Goal: Communication & Community: Ask a question

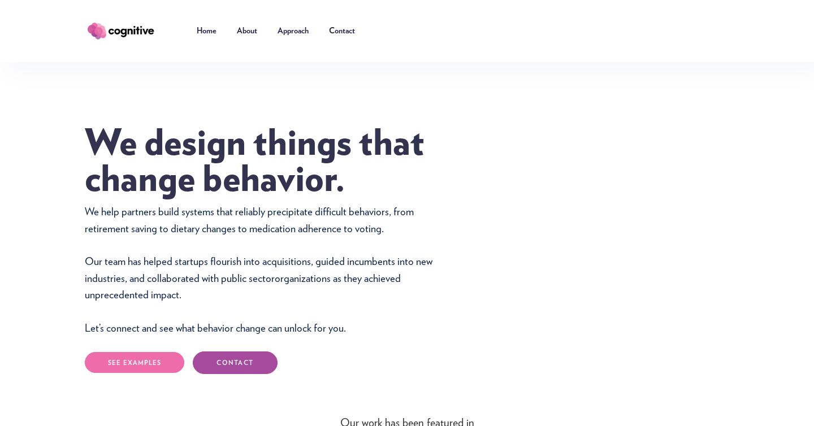
click at [222, 373] on link "CONTACT" at bounding box center [235, 362] width 85 height 23
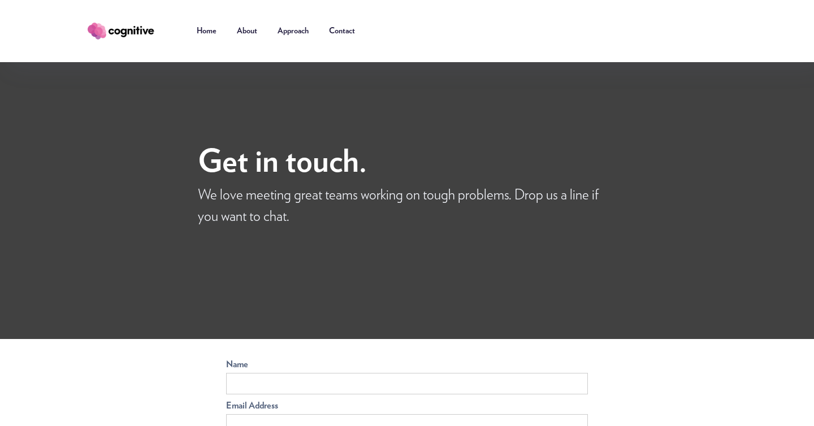
scroll to position [65, 0]
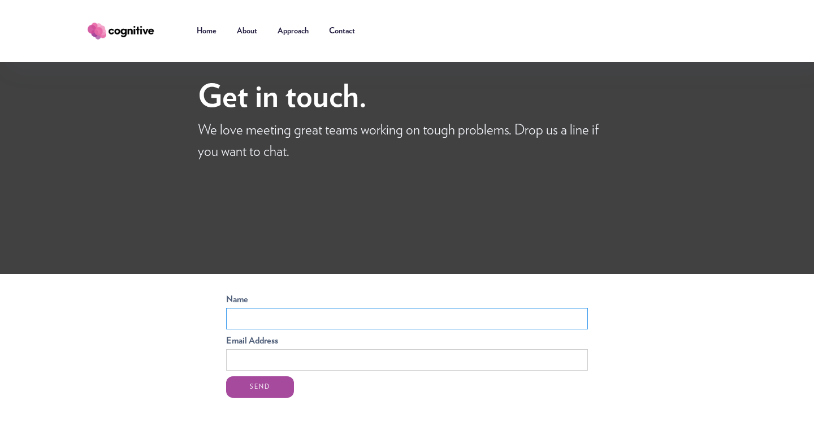
click at [309, 323] on input "Name" at bounding box center [407, 318] width 362 height 21
type input "[PERSON_NAME]"
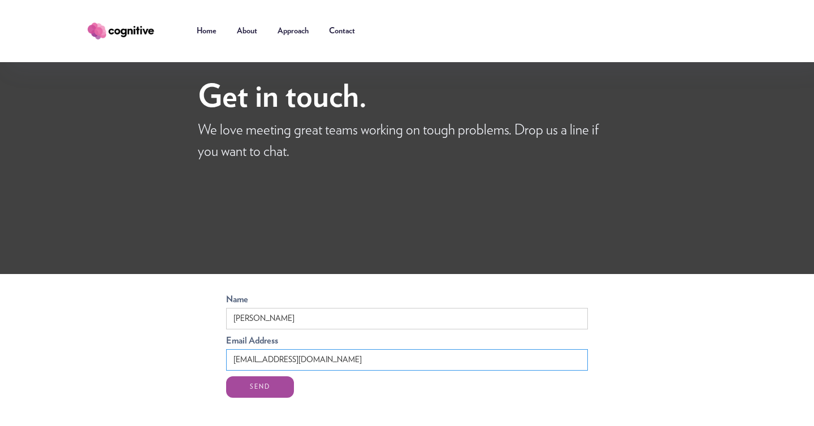
type input "[EMAIL_ADDRESS][DOMAIN_NAME]"
click at [383, 305] on label "Name" at bounding box center [407, 299] width 362 height 11
click at [383, 308] on input "[PERSON_NAME]" at bounding box center [407, 318] width 362 height 21
click at [383, 317] on input "[PERSON_NAME]" at bounding box center [407, 318] width 362 height 21
drag, startPoint x: 683, startPoint y: 353, endPoint x: 674, endPoint y: 355, distance: 9.3
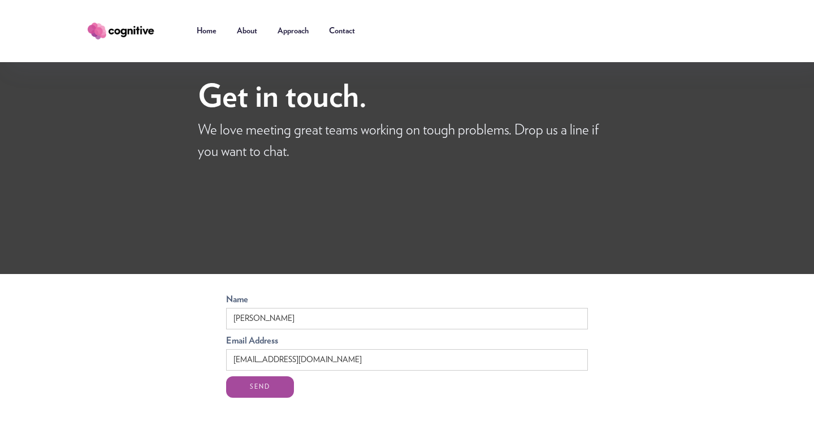
click at [683, 354] on div "Name Jose Mendoza Email Address jmendozam@tenaris.com Send Thank you! Your subm…" at bounding box center [407, 360] width 814 height 132
click at [661, 350] on div "Name Jose Mendoza Email Address jmendozam@tenaris.com Send Thank you! Your subm…" at bounding box center [406, 346] width 531 height 104
drag, startPoint x: 386, startPoint y: 386, endPoint x: 376, endPoint y: 385, distance: 10.3
click at [386, 384] on form "Name Jose Mendoza Email Address jmendozam@tenaris.com Send" at bounding box center [407, 346] width 362 height 104
click at [273, 385] on input "Send" at bounding box center [260, 386] width 68 height 21
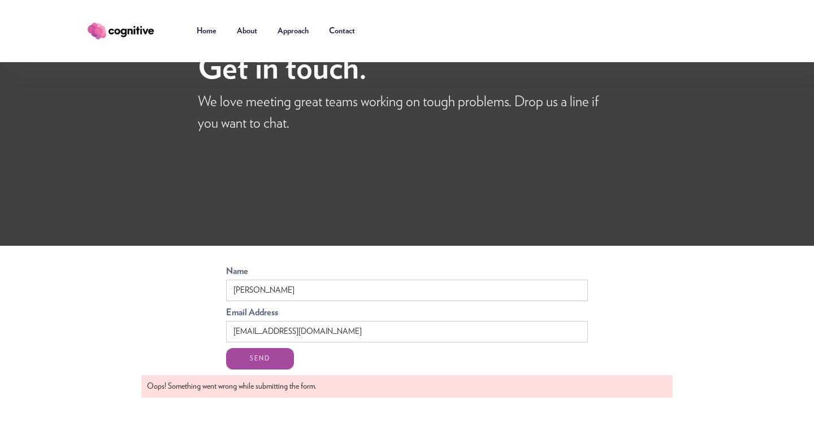
click at [379, 364] on form "Name Jose Mendoza Email Address jmendozam@tenaris.com Send" at bounding box center [407, 318] width 362 height 104
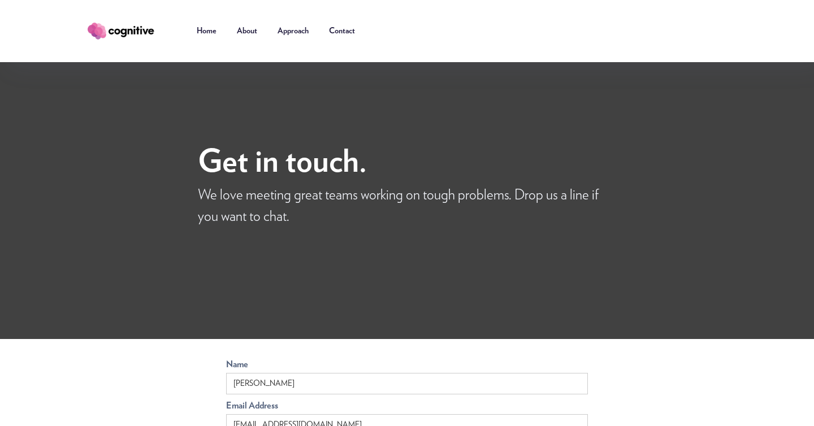
click at [337, 30] on link "Contact" at bounding box center [342, 31] width 46 height 34
click at [201, 28] on link "Home" at bounding box center [206, 31] width 40 height 34
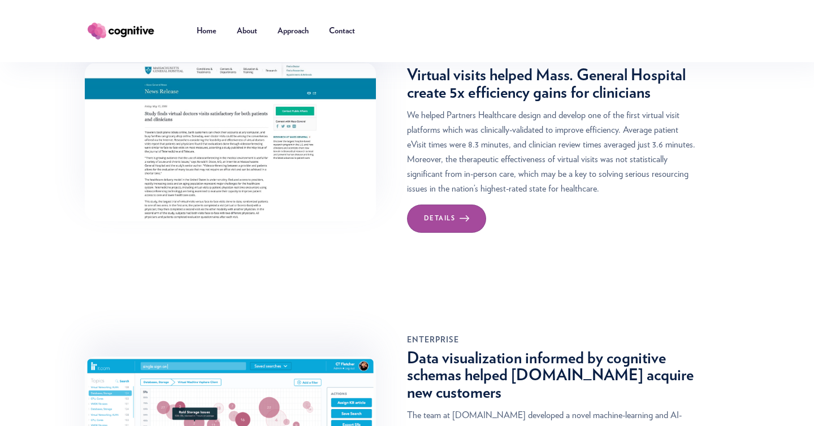
scroll to position [3909, 0]
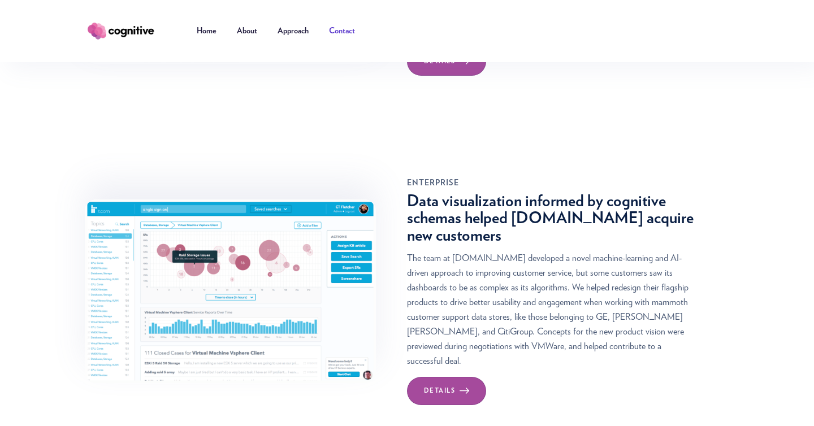
click at [351, 35] on link "Contact" at bounding box center [342, 31] width 46 height 34
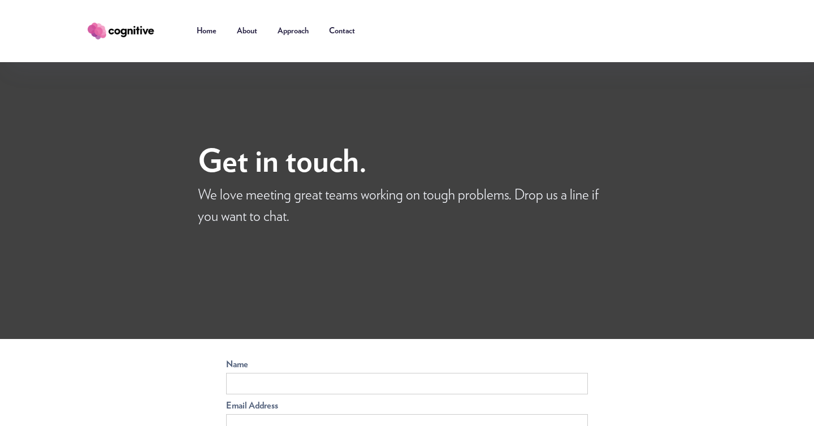
scroll to position [65, 0]
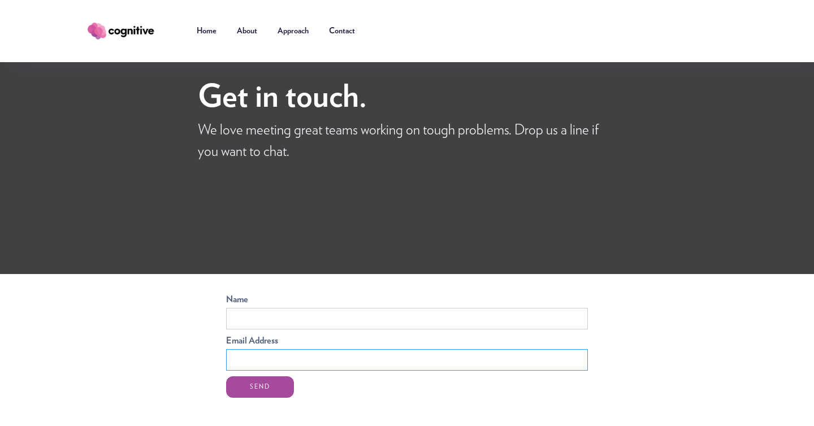
click at [274, 364] on input "Email Address" at bounding box center [407, 359] width 362 height 21
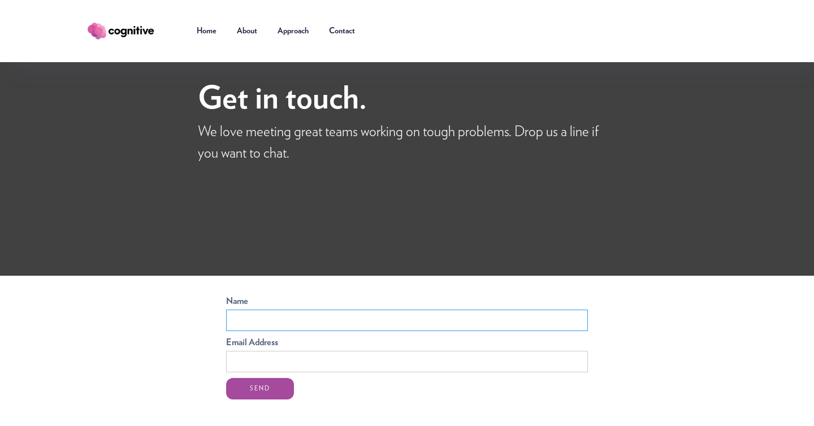
click at [271, 321] on input "Name" at bounding box center [407, 320] width 362 height 21
click at [278, 327] on input "Name" at bounding box center [407, 320] width 362 height 21
click at [280, 323] on input "Name" at bounding box center [407, 320] width 362 height 21
type input "Jose"
type input "m"
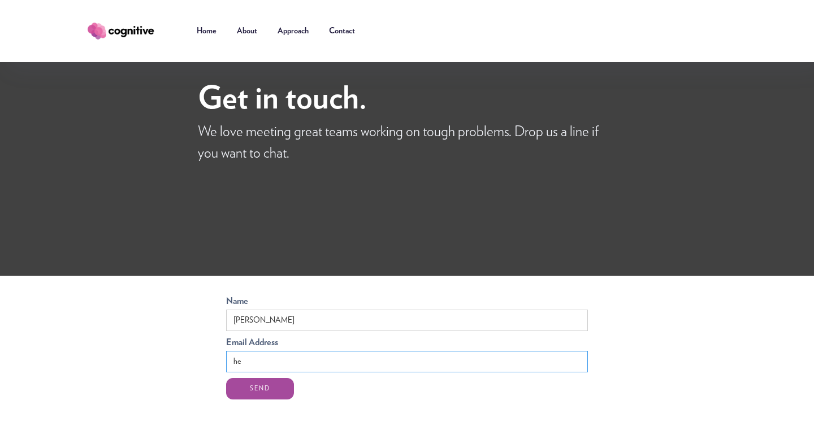
type input "h"
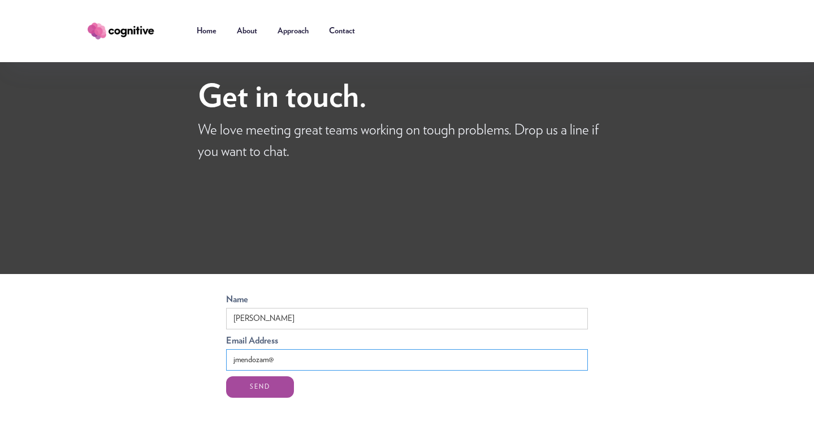
click at [311, 363] on input "jmendozam@" at bounding box center [407, 359] width 362 height 21
type input "jmendozam@tenaris.com"
drag, startPoint x: 343, startPoint y: 368, endPoint x: 358, endPoint y: 350, distance: 23.7
click at [344, 368] on input "jmendozam@tenaris.com" at bounding box center [407, 359] width 362 height 21
click at [632, 323] on div "Name Jose Email Address jmendozam@tenaris.com Send Thank you! Your submission h…" at bounding box center [406, 346] width 531 height 104
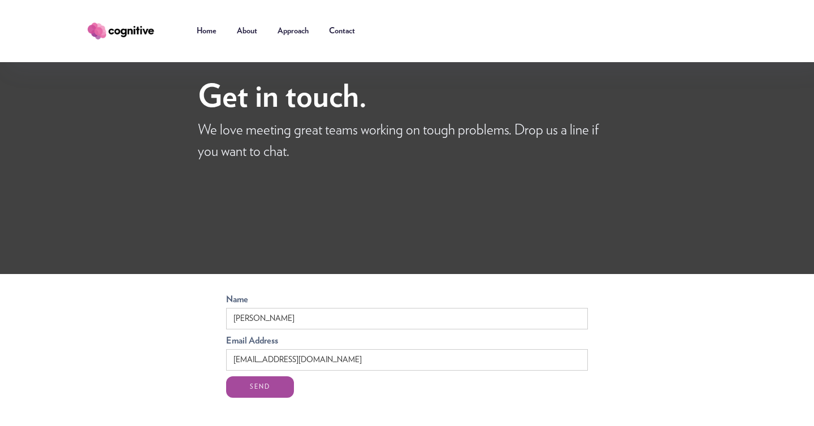
click at [622, 325] on div "Name Jose Email Address jmendozam@tenaris.com Send Thank you! Your submission h…" at bounding box center [406, 346] width 531 height 104
click at [244, 387] on input "Send" at bounding box center [260, 386] width 68 height 21
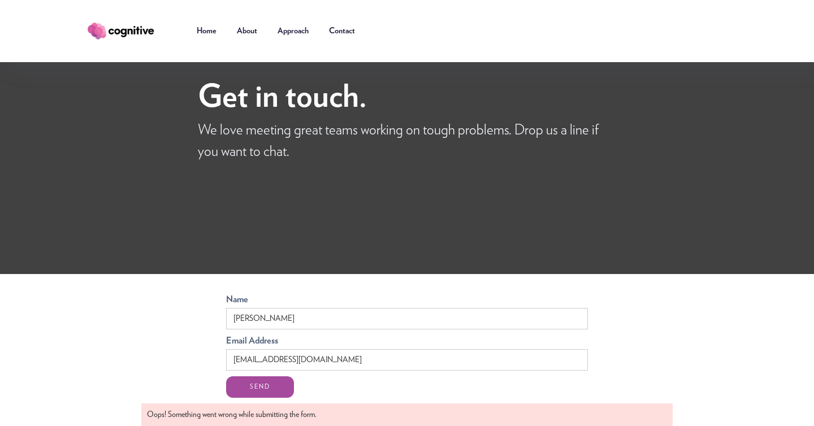
scroll to position [93, 0]
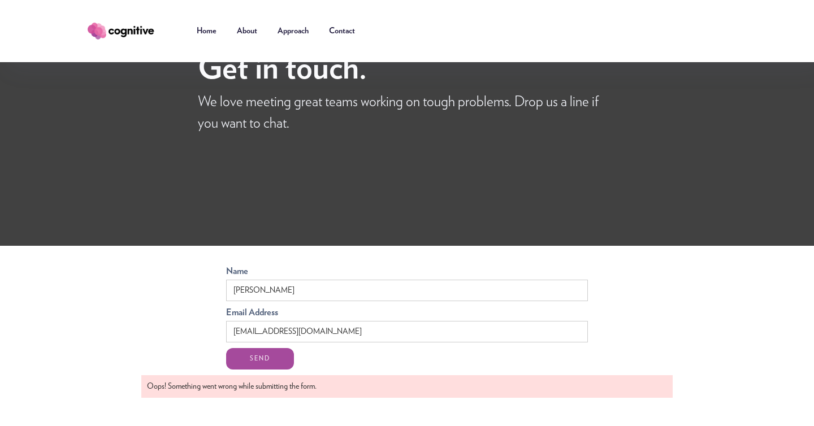
click at [368, 404] on div "Name Jose Email Address jmendozam@tenaris.com Send Thank you! Your submission h…" at bounding box center [406, 336] width 531 height 141
drag, startPoint x: 368, startPoint y: 411, endPoint x: 340, endPoint y: 402, distance: 29.0
click at [367, 403] on div "Name Jose Email Address jmendozam@tenaris.com Send Thank you! Your submission h…" at bounding box center [407, 346] width 814 height 160
click at [340, 401] on div "Name Jose Email Address jmendozam@tenaris.com Send Thank you! Your submission h…" at bounding box center [406, 336] width 531 height 141
drag, startPoint x: 340, startPoint y: 402, endPoint x: 299, endPoint y: 347, distance: 68.6
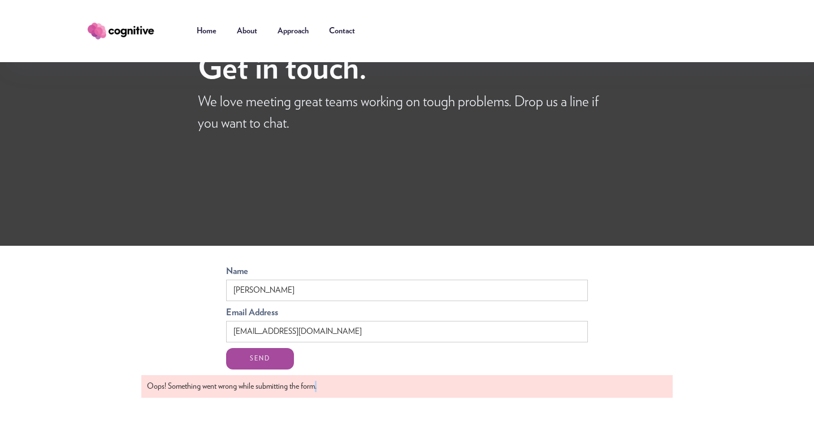
click at [340, 401] on div "Name Jose Email Address jmendozam@tenaris.com Send Thank you! Your submission h…" at bounding box center [406, 336] width 531 height 141
drag, startPoint x: 298, startPoint y: 347, endPoint x: 284, endPoint y: 352, distance: 14.8
click at [297, 348] on form "Name Jose Email Address jmendozam@tenaris.com Send" at bounding box center [407, 318] width 362 height 104
drag, startPoint x: 284, startPoint y: 352, endPoint x: 292, endPoint y: 352, distance: 7.9
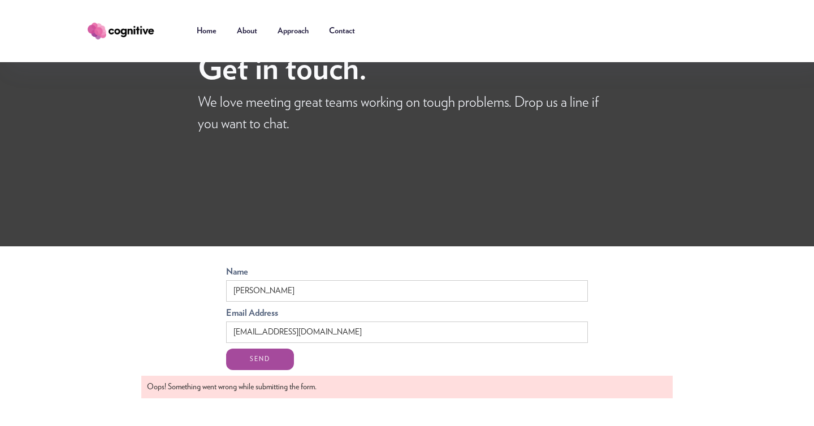
click at [284, 352] on input "Send" at bounding box center [260, 359] width 68 height 21
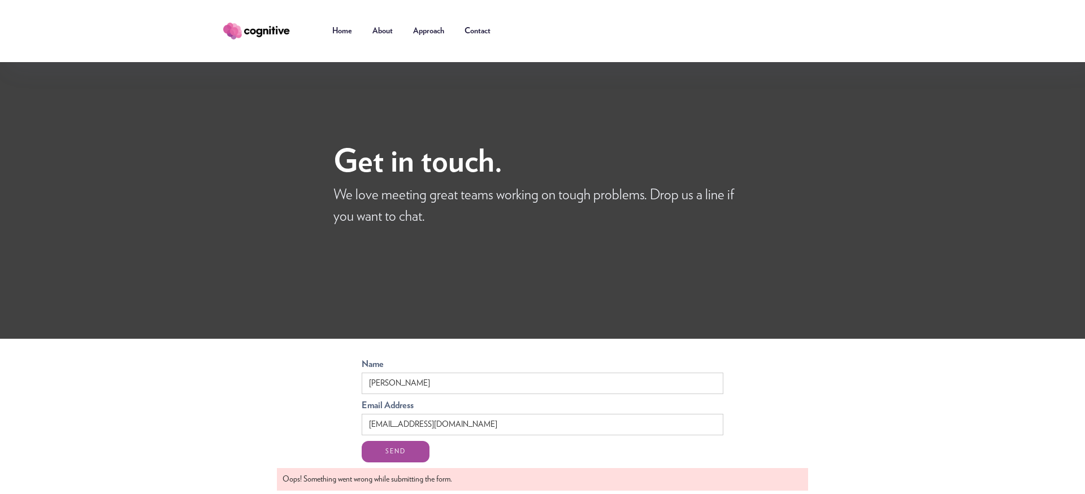
scroll to position [25, 0]
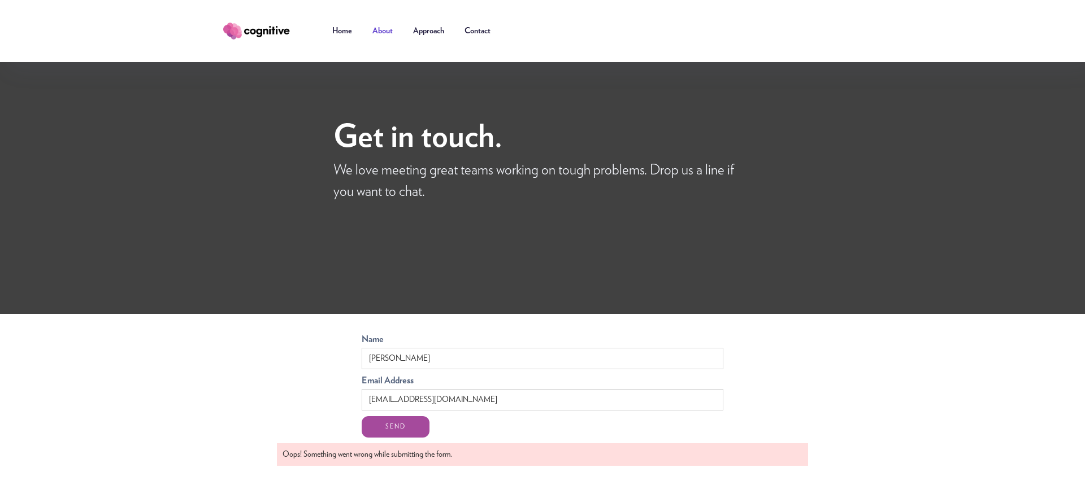
click at [396, 32] on link "About" at bounding box center [382, 31] width 41 height 34
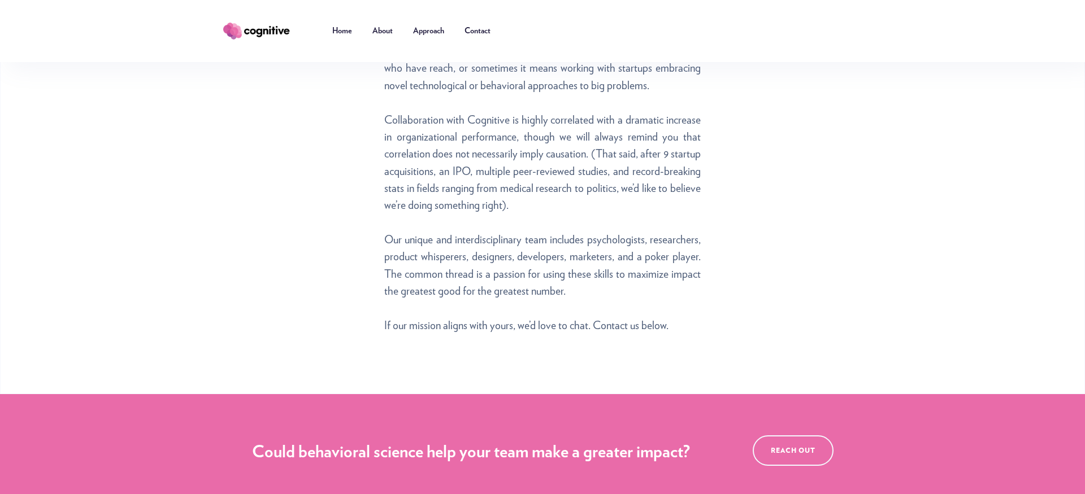
scroll to position [670, 0]
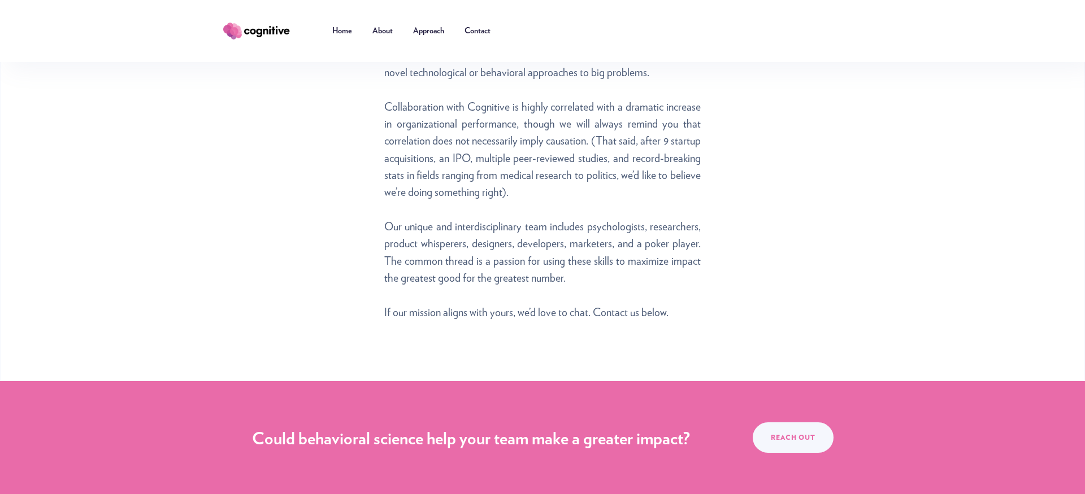
drag, startPoint x: 797, startPoint y: 458, endPoint x: 793, endPoint y: 446, distance: 12.5
click at [797, 458] on div "Could behavioral science help your team make a greater impact? REACH OUT" at bounding box center [542, 437] width 1085 height 113
click at [794, 446] on link "REACH OUT" at bounding box center [793, 438] width 81 height 31
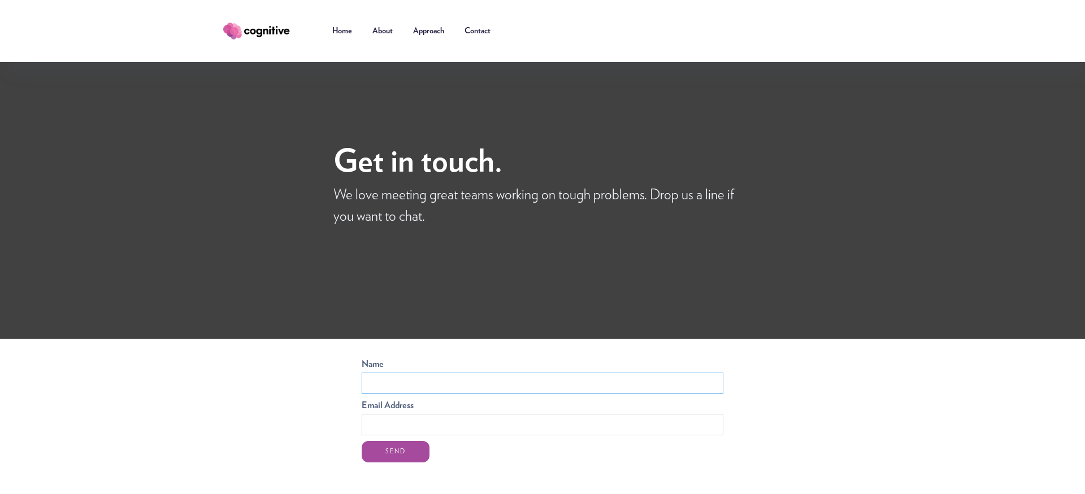
click at [601, 394] on input "Name" at bounding box center [543, 383] width 362 height 21
click at [435, 32] on link "Approach" at bounding box center [428, 31] width 51 height 34
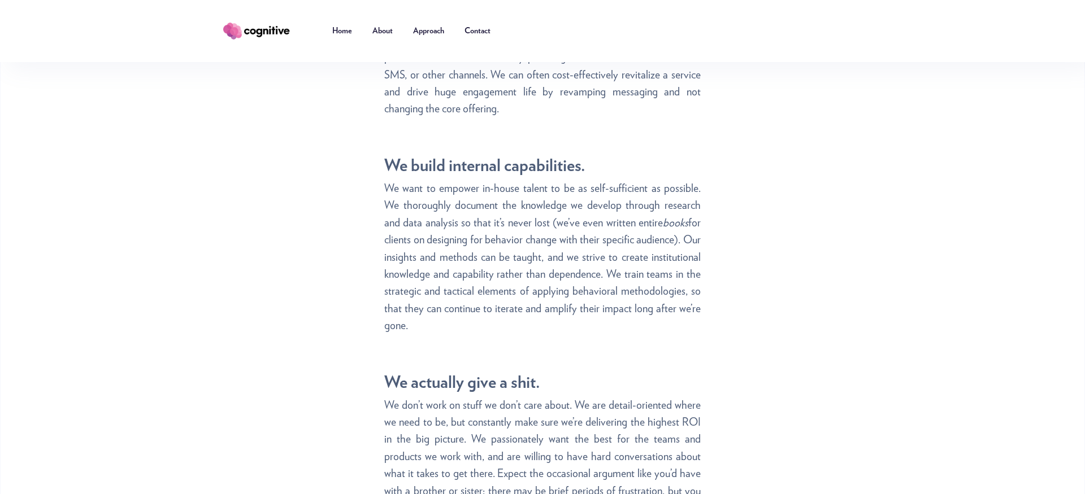
scroll to position [1820, 0]
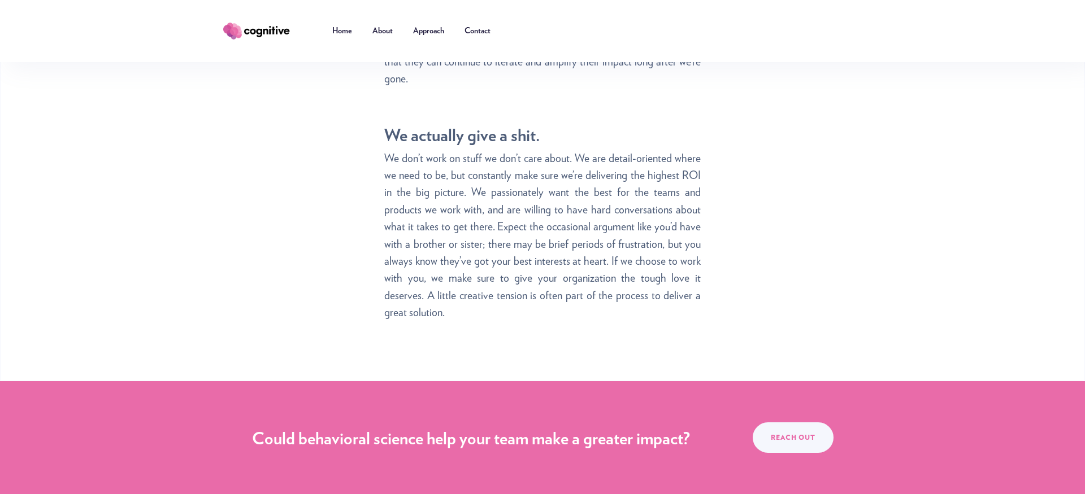
click at [777, 446] on link "REACH OUT" at bounding box center [793, 438] width 81 height 31
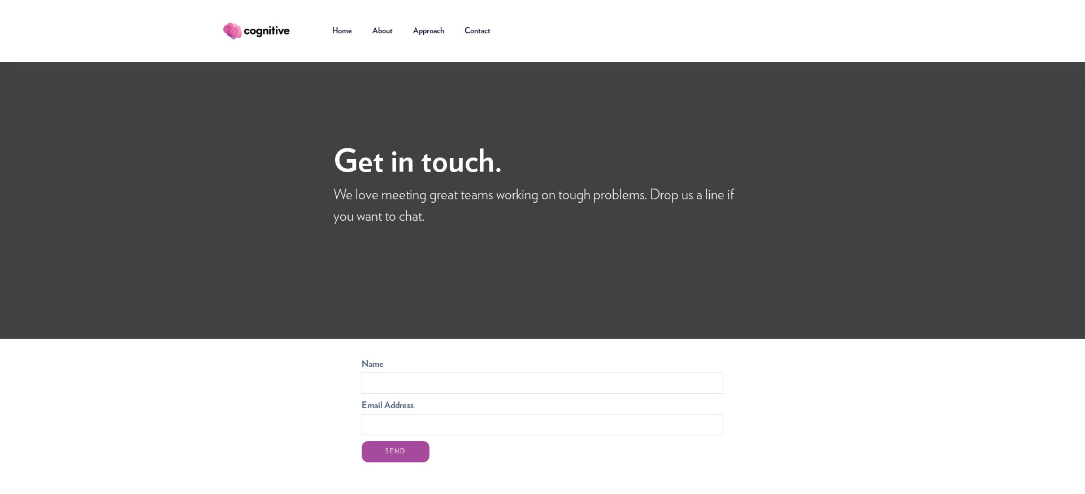
drag, startPoint x: 423, startPoint y: 406, endPoint x: 419, endPoint y: 399, distance: 8.1
click at [423, 406] on label "Email Address" at bounding box center [543, 405] width 362 height 11
click at [423, 414] on input "Email Address" at bounding box center [543, 424] width 362 height 21
click at [414, 384] on input "Name" at bounding box center [543, 383] width 362 height 21
type input "[PERSON_NAME]"
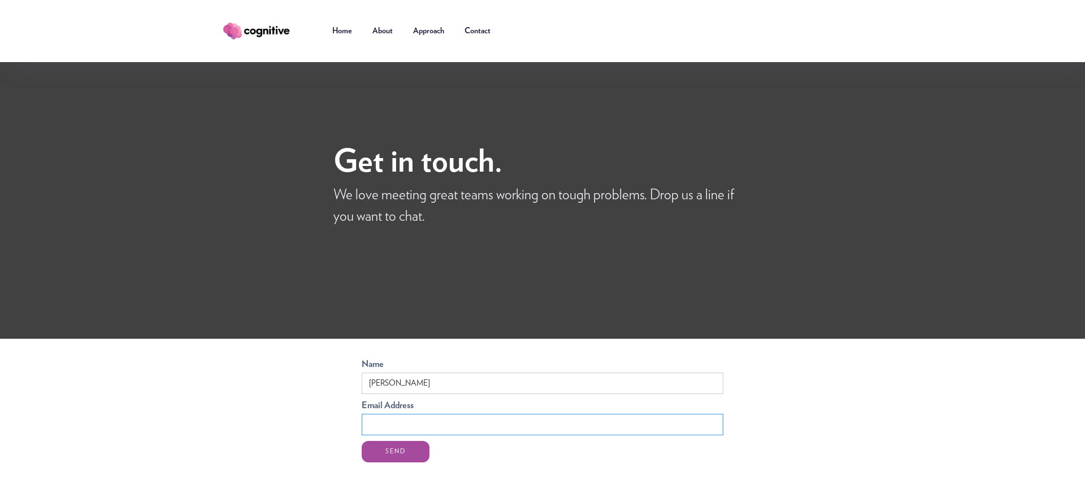
click at [440, 414] on input "Email Address" at bounding box center [543, 424] width 362 height 21
type input "[EMAIL_ADDRESS][DOMAIN_NAME]"
drag, startPoint x: 396, startPoint y: 457, endPoint x: 409, endPoint y: 452, distance: 13.2
click at [396, 457] on input "Send" at bounding box center [396, 451] width 68 height 21
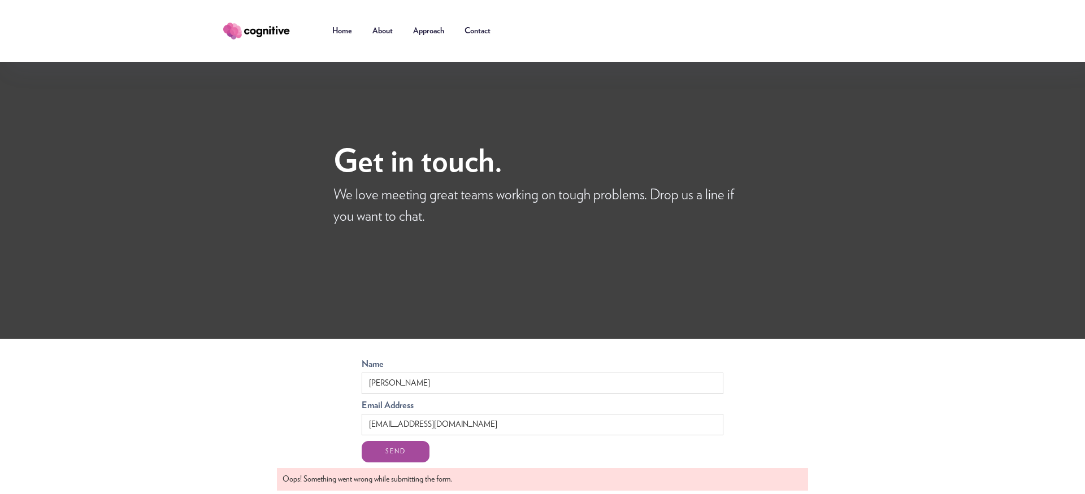
scroll to position [25, 0]
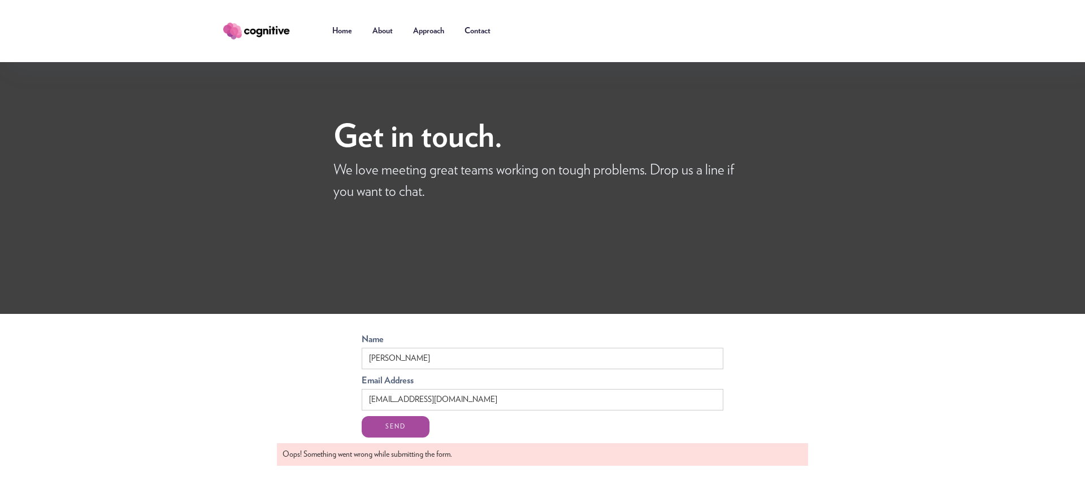
drag, startPoint x: 562, startPoint y: 431, endPoint x: 477, endPoint y: 393, distance: 92.8
click at [561, 430] on form "Name Jose Mendoza Email Address jmendozam@tenaris.com Send" at bounding box center [543, 386] width 362 height 104
click at [477, 393] on input "jmendozam@tenaris.com" at bounding box center [543, 399] width 362 height 21
click at [496, 425] on form "Name Jose Mendoza Email Address jmendozam@tenaris.com Send" at bounding box center [543, 386] width 362 height 104
click at [278, 33] on img "home" at bounding box center [256, 30] width 73 height 21
